Goal: Information Seeking & Learning: Compare options

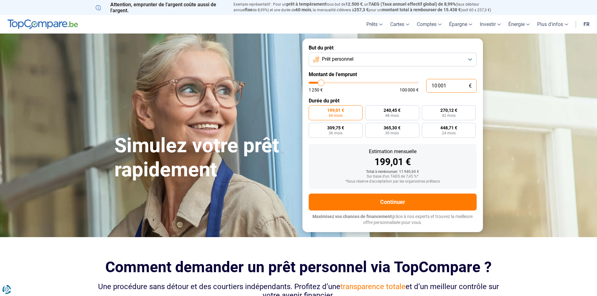
drag, startPoint x: 450, startPoint y: 86, endPoint x: 411, endPoint y: 86, distance: 39.5
click at [411, 86] on div "10 001 € 1 250 € 100 000 €" at bounding box center [393, 86] width 168 height 14
type input "10000"
radio input "true"
type input "5"
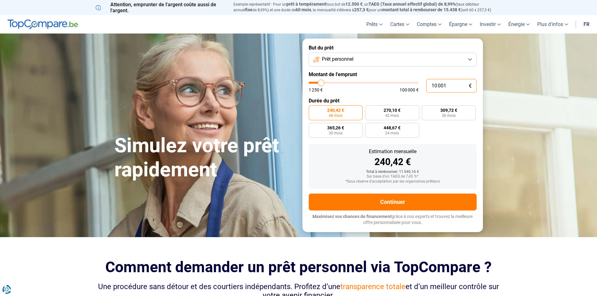
type input "1250"
type input "50"
type input "1250"
type input "500"
type input "1250"
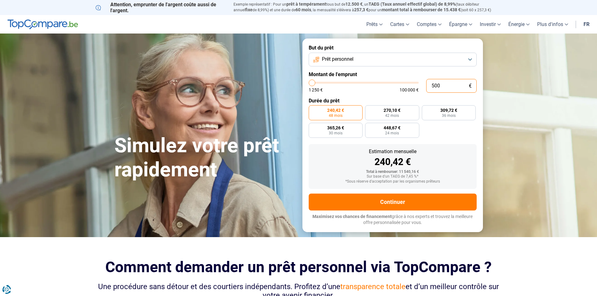
type input "5 000"
type input "5000"
type input "50 000"
type input "50000"
type input "50 000"
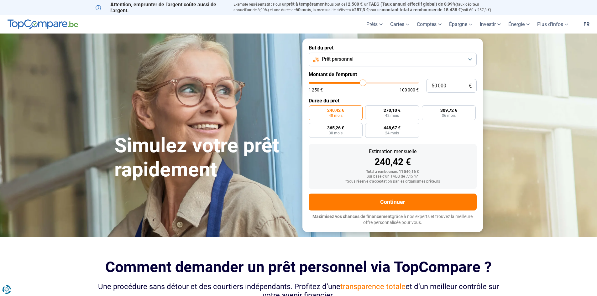
radio input "false"
click at [445, 142] on form "But du prêt Prêt personnel Montant de l'emprunt 50 000 € 1 250 € 100 000 € Duré…" at bounding box center [392, 135] width 180 height 193
click at [330, 112] on span "585,89 €" at bounding box center [324, 110] width 17 height 4
click at [313, 109] on input "585,89 € 120 mois" at bounding box center [311, 107] width 4 height 4
click at [368, 61] on button "Prêt personnel" at bounding box center [393, 60] width 168 height 14
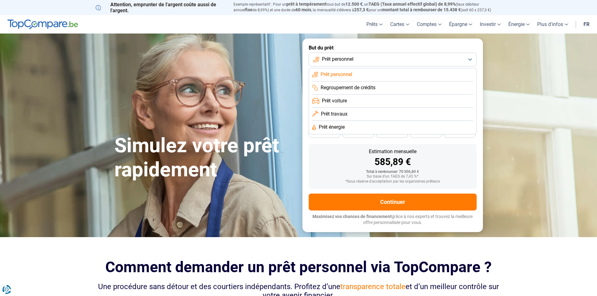
click at [351, 100] on li "Prêt voiture" at bounding box center [392, 101] width 161 height 13
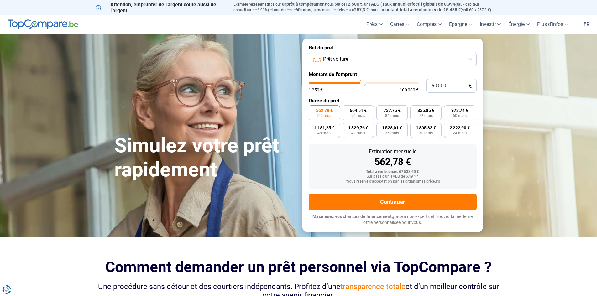
type input "49 750"
type input "49750"
type input "50 000"
type input "50000"
type input "50 250"
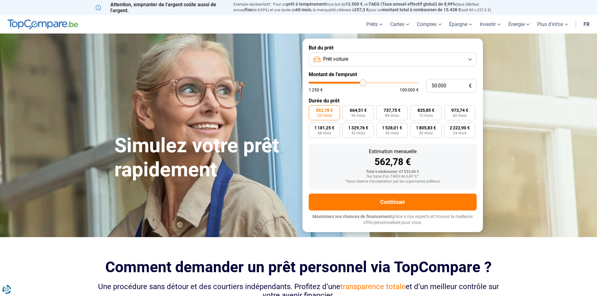
type input "50250"
type input "50 500"
type input "50500"
type input "51 000"
type input "51000"
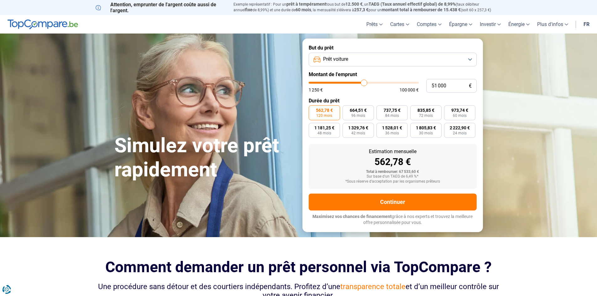
type input "51 250"
type input "51250"
type input "51 500"
type input "51500"
type input "51 750"
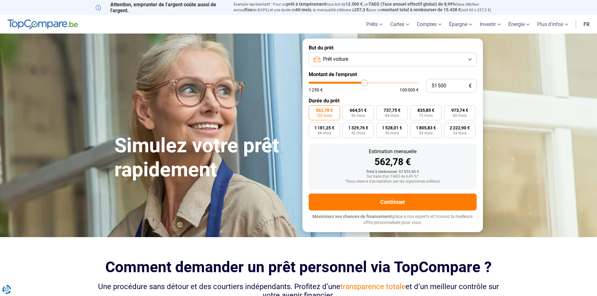
type input "51750"
type input "52 000"
type input "52000"
type input "52 500"
type input "52500"
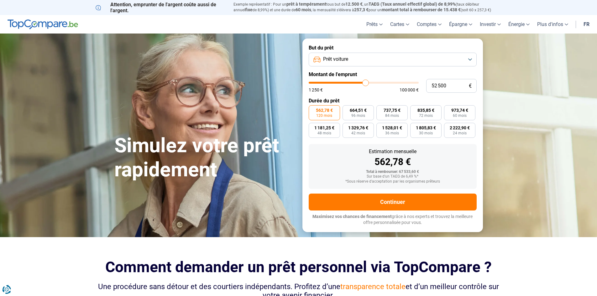
type input "52 000"
type input "52000"
type input "51 750"
type input "51750"
type input "51 500"
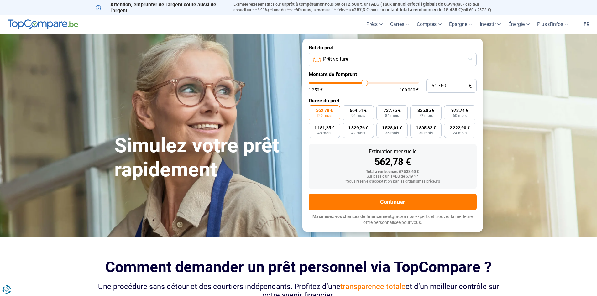
type input "51500"
type input "51 250"
type input "51250"
type input "51 000"
type input "51000"
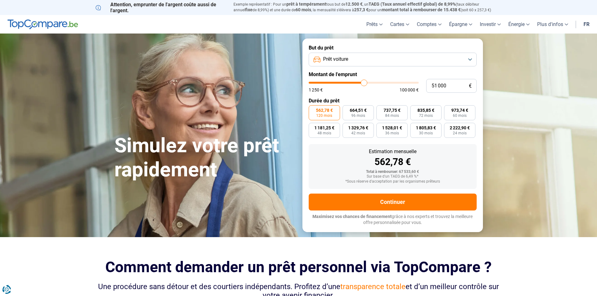
type input "50 500"
type input "50500"
type input "50 250"
type input "50250"
type input "50 000"
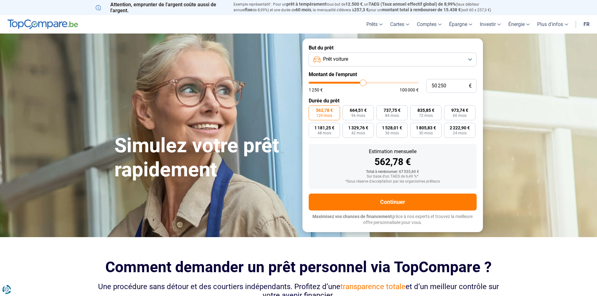
type input "50000"
type input "49 750"
type input "49750"
type input "49 500"
type input "49500"
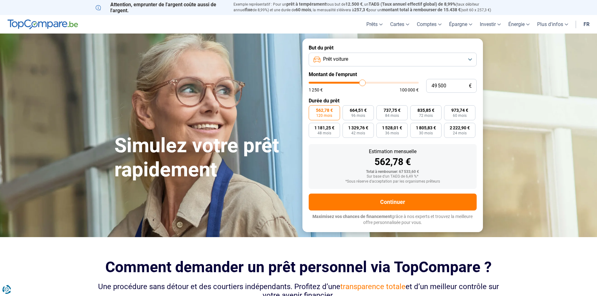
type input "49 000"
type input "49000"
type input "48 750"
type input "48750"
type input "49 000"
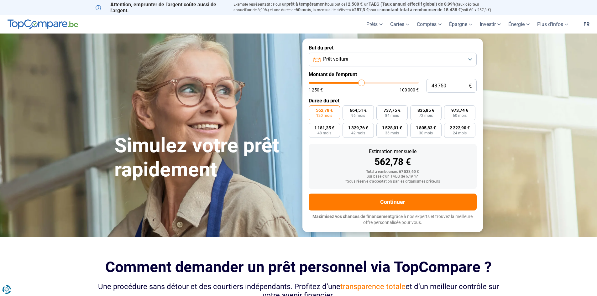
type input "49000"
type input "49 500"
type input "49500"
type input "49 750"
type input "49750"
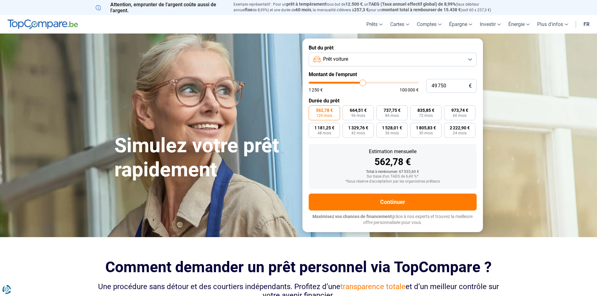
type input "50 000"
type input "50000"
click at [363, 82] on input "range" at bounding box center [364, 83] width 110 height 2
click at [337, 181] on div "*Sous réserve d'acceptation par les organismes prêteurs" at bounding box center [393, 182] width 158 height 4
click at [360, 60] on button "Prêt voiture" at bounding box center [393, 60] width 168 height 14
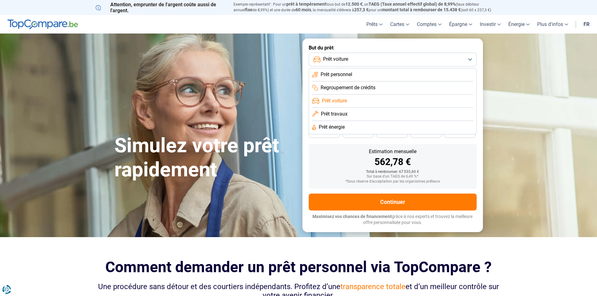
click at [360, 88] on span "Regroupement de crédits" at bounding box center [348, 87] width 55 height 7
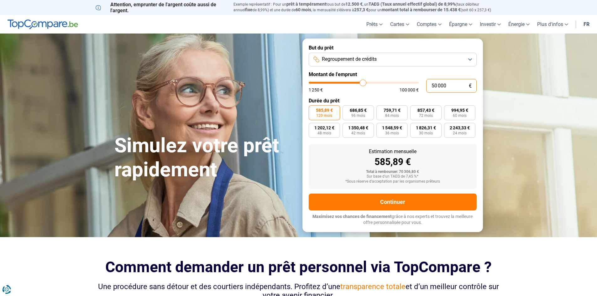
drag, startPoint x: 452, startPoint y: 87, endPoint x: 400, endPoint y: 85, distance: 52.1
click at [402, 84] on div "50 000 € 1 250 € 100 000 €" at bounding box center [393, 86] width 168 height 14
